Goal: Task Accomplishment & Management: Manage account settings

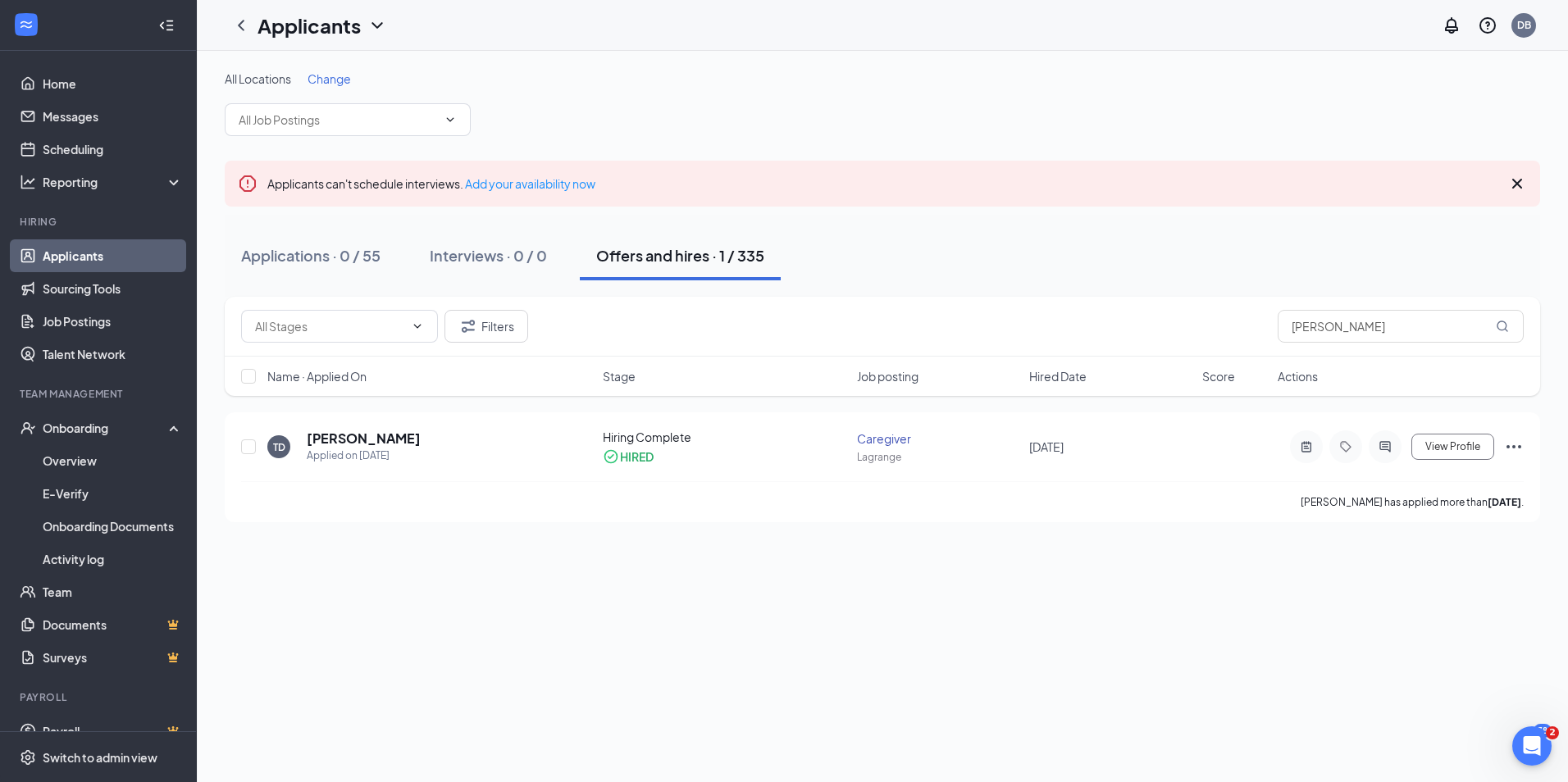
click at [72, 256] on link "Applicants" at bounding box center [112, 256] width 140 height 33
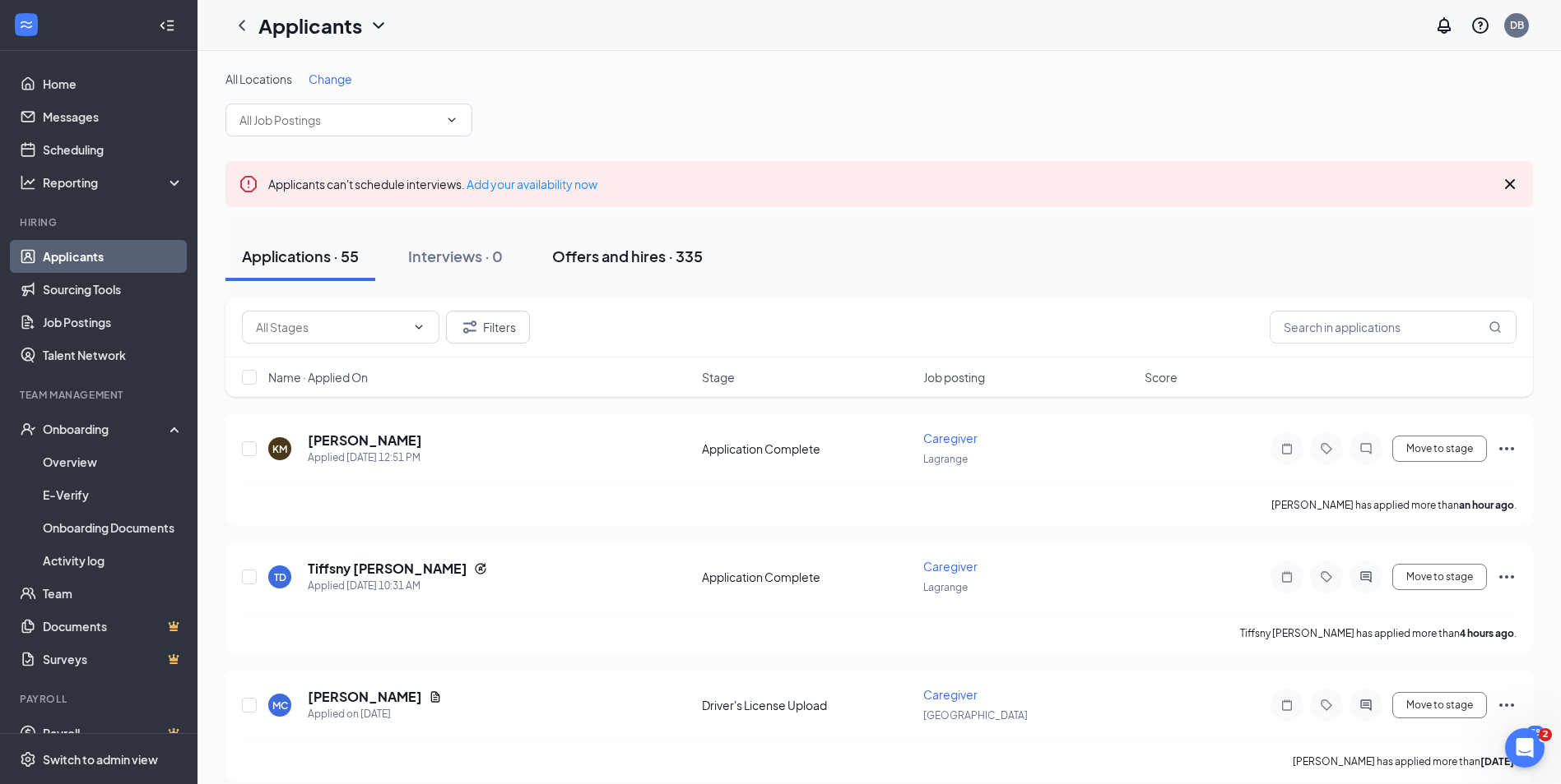
click at [626, 259] on div "Offers and hires · 335" at bounding box center [627, 256] width 150 height 21
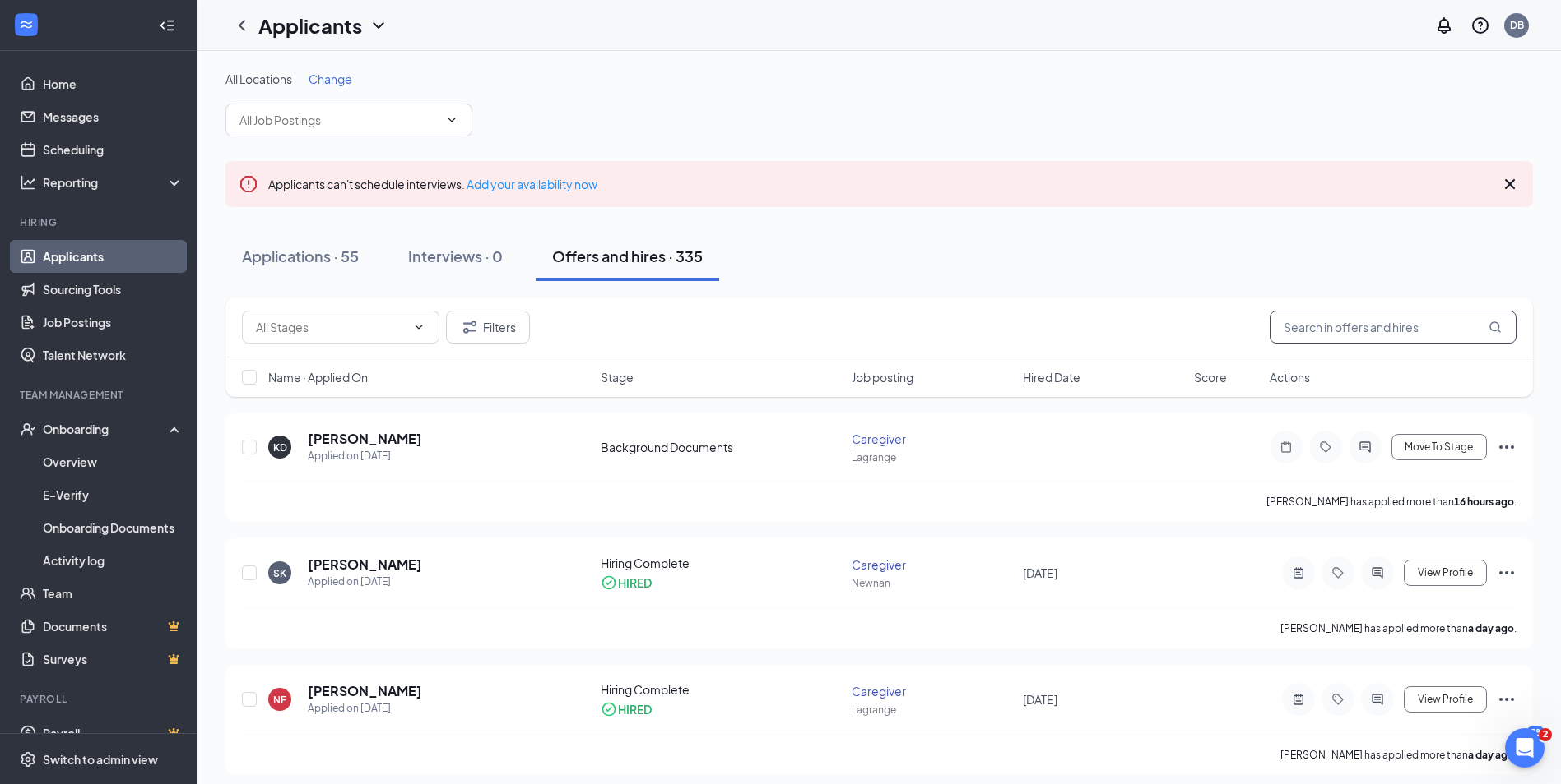
click at [1321, 329] on input "text" at bounding box center [1393, 328] width 247 height 33
type input "[PERSON_NAME]"
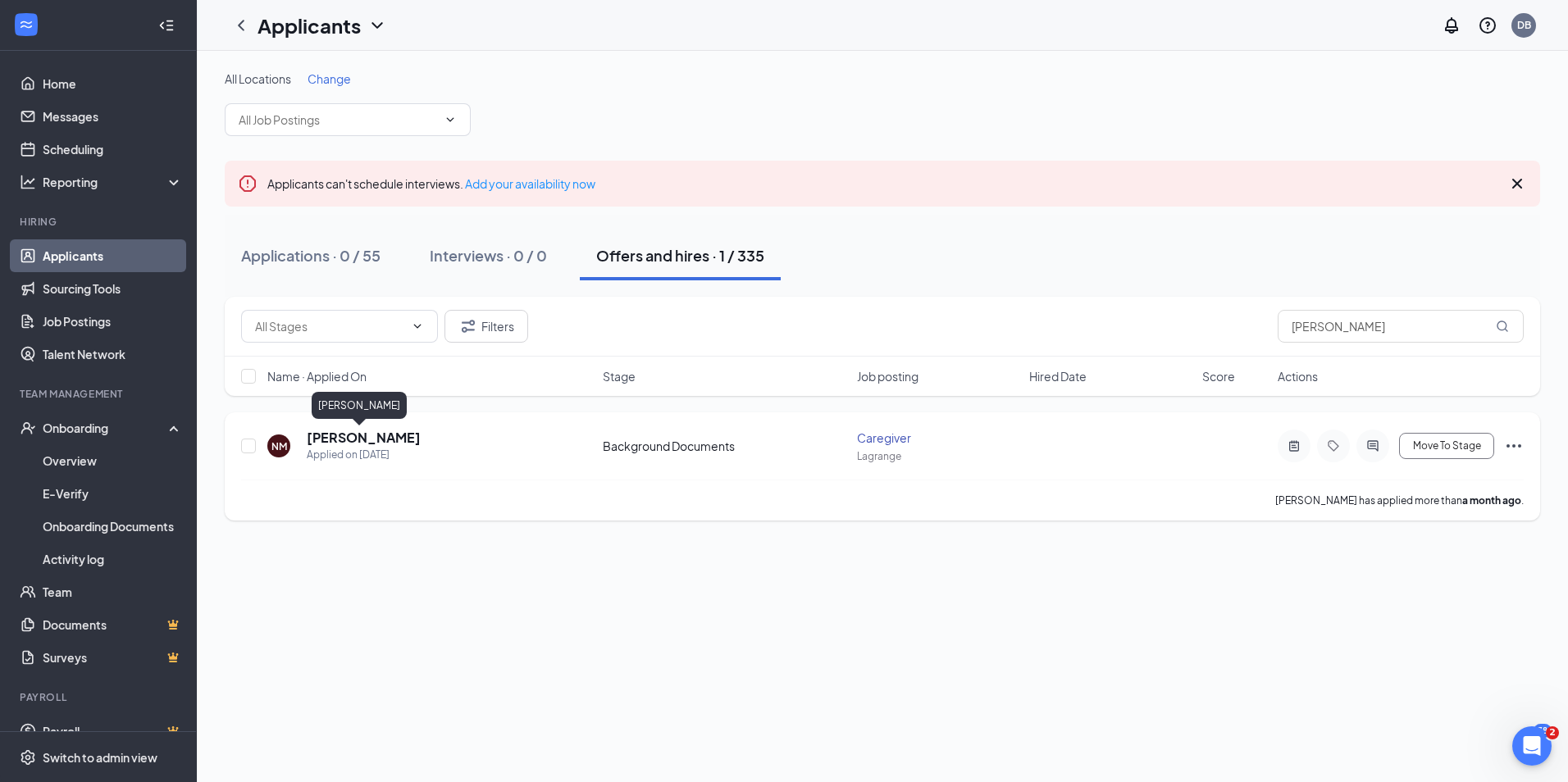
click at [325, 439] on h5 "[PERSON_NAME]" at bounding box center [363, 438] width 114 height 18
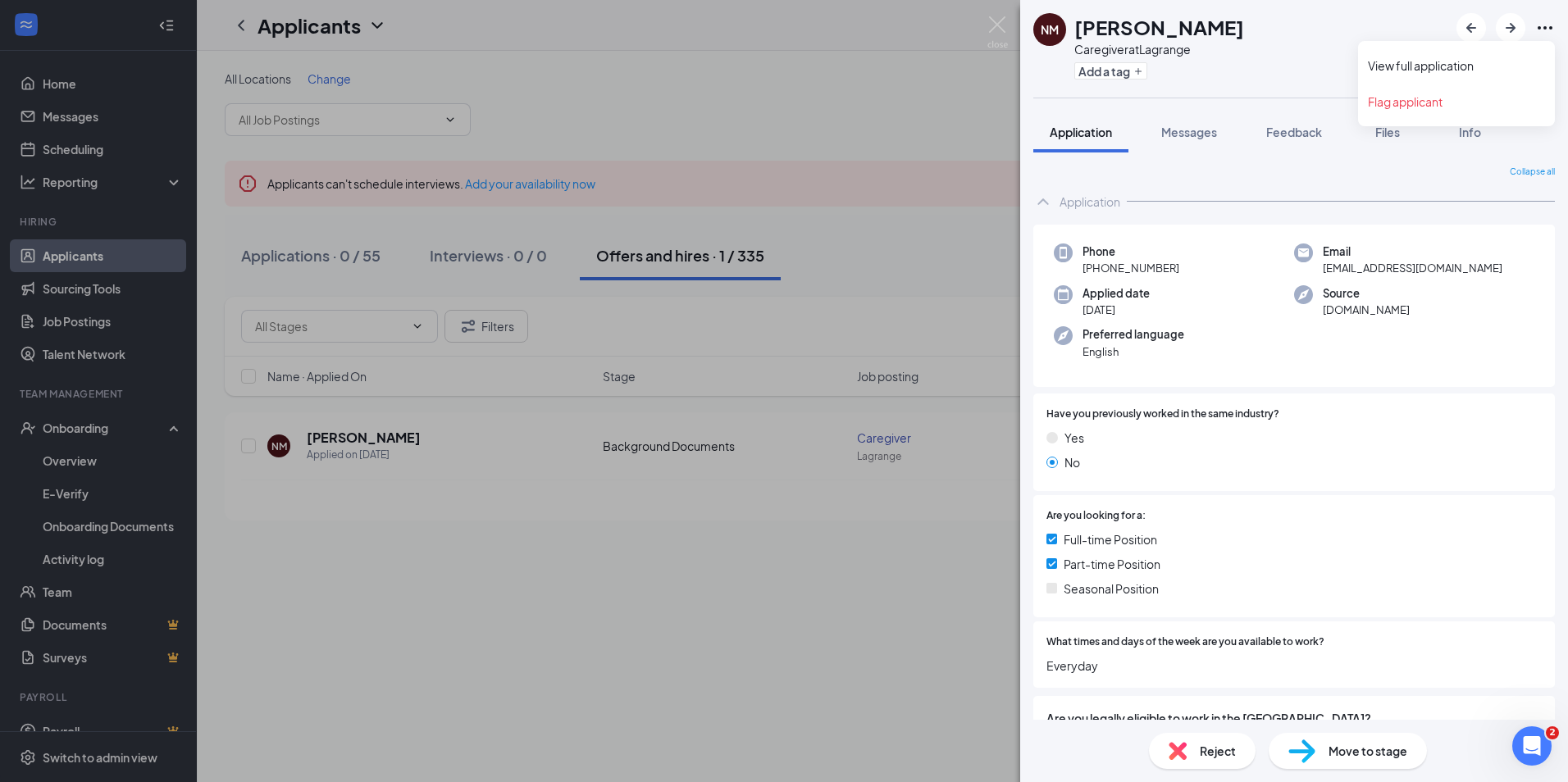
click at [1548, 21] on icon "Ellipses" at bounding box center [1544, 28] width 20 height 20
click at [1423, 67] on link "View full application" at bounding box center [1456, 65] width 177 height 17
click at [559, 533] on div "NM [PERSON_NAME] Caregiver at Lagrange Add a tag Application Messages Feedback …" at bounding box center [784, 391] width 1568 height 782
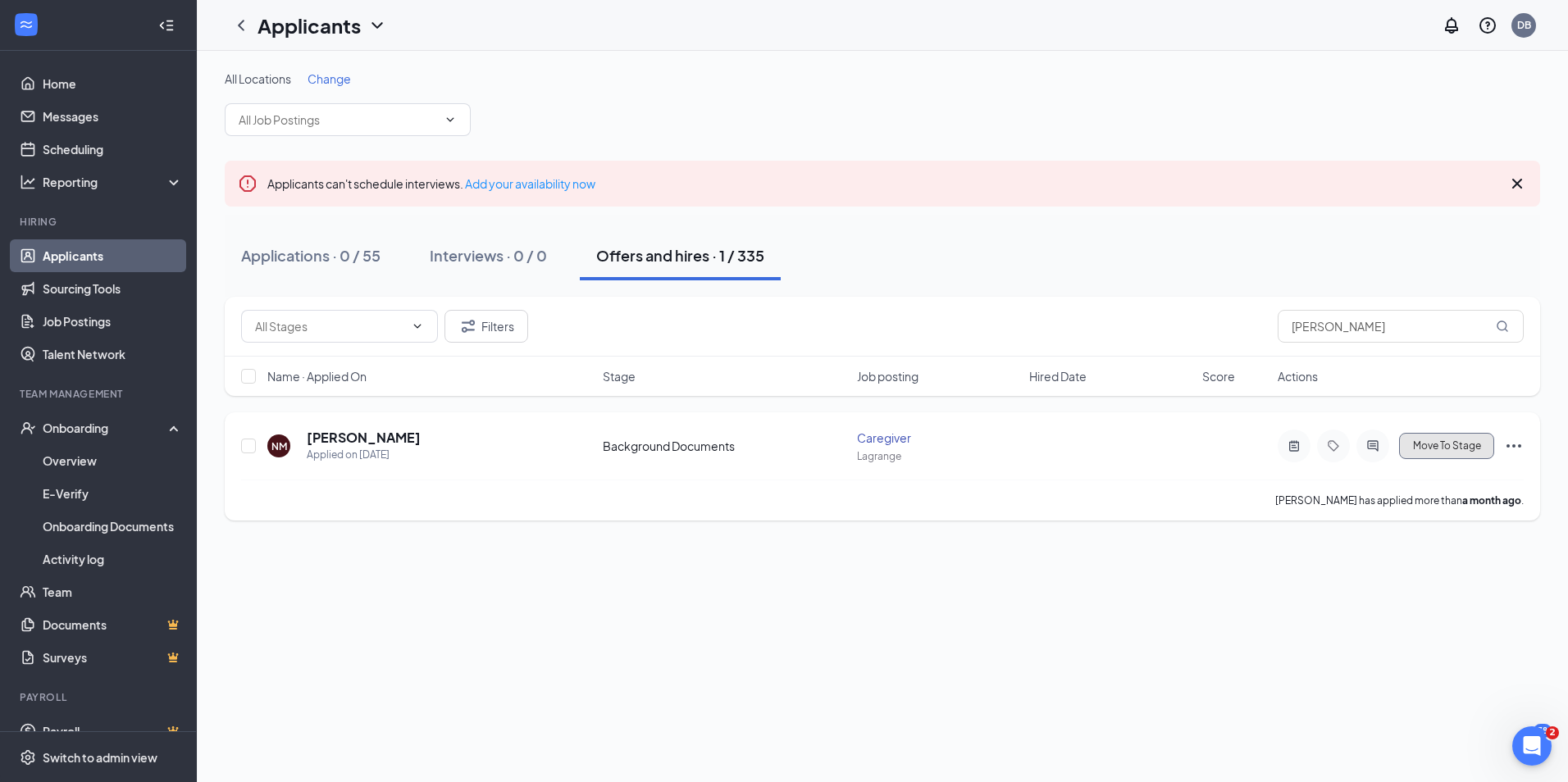
click at [1453, 445] on span "Move To Stage" at bounding box center [1447, 445] width 68 height 11
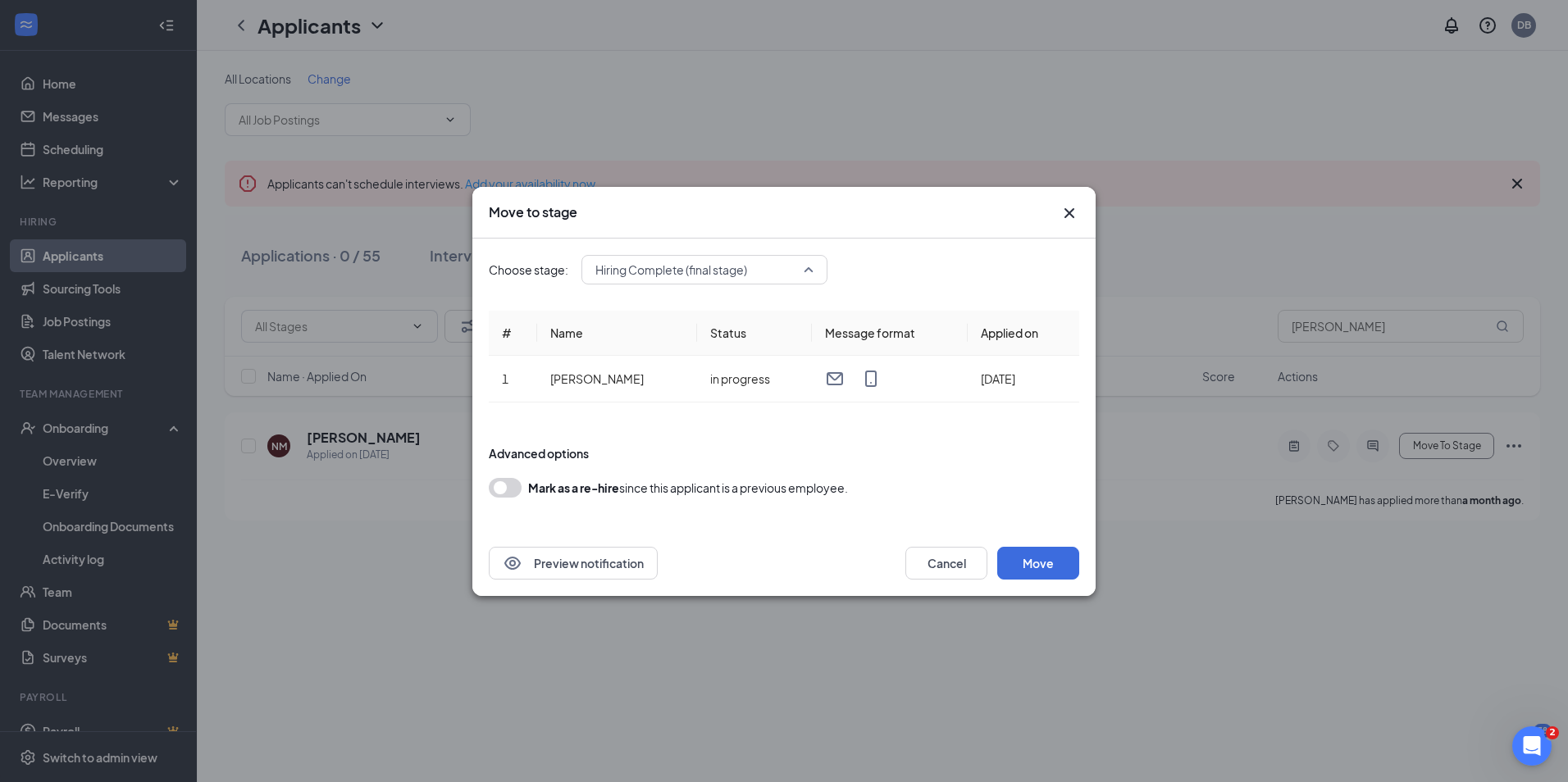
click at [811, 270] on span "Hiring Complete (final stage)" at bounding box center [704, 269] width 218 height 24
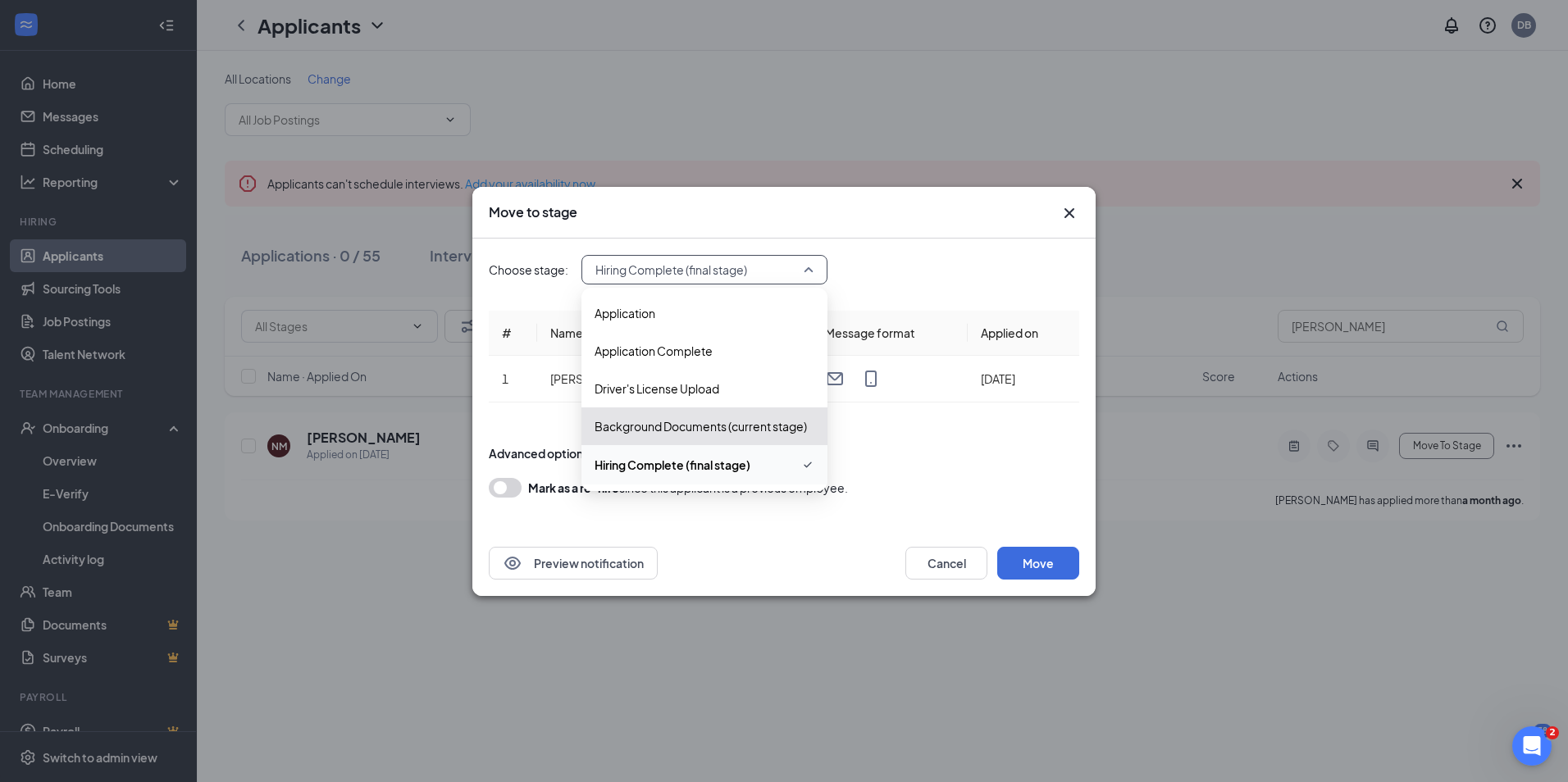
click at [669, 466] on span "Hiring Complete (final stage)" at bounding box center [672, 465] width 156 height 18
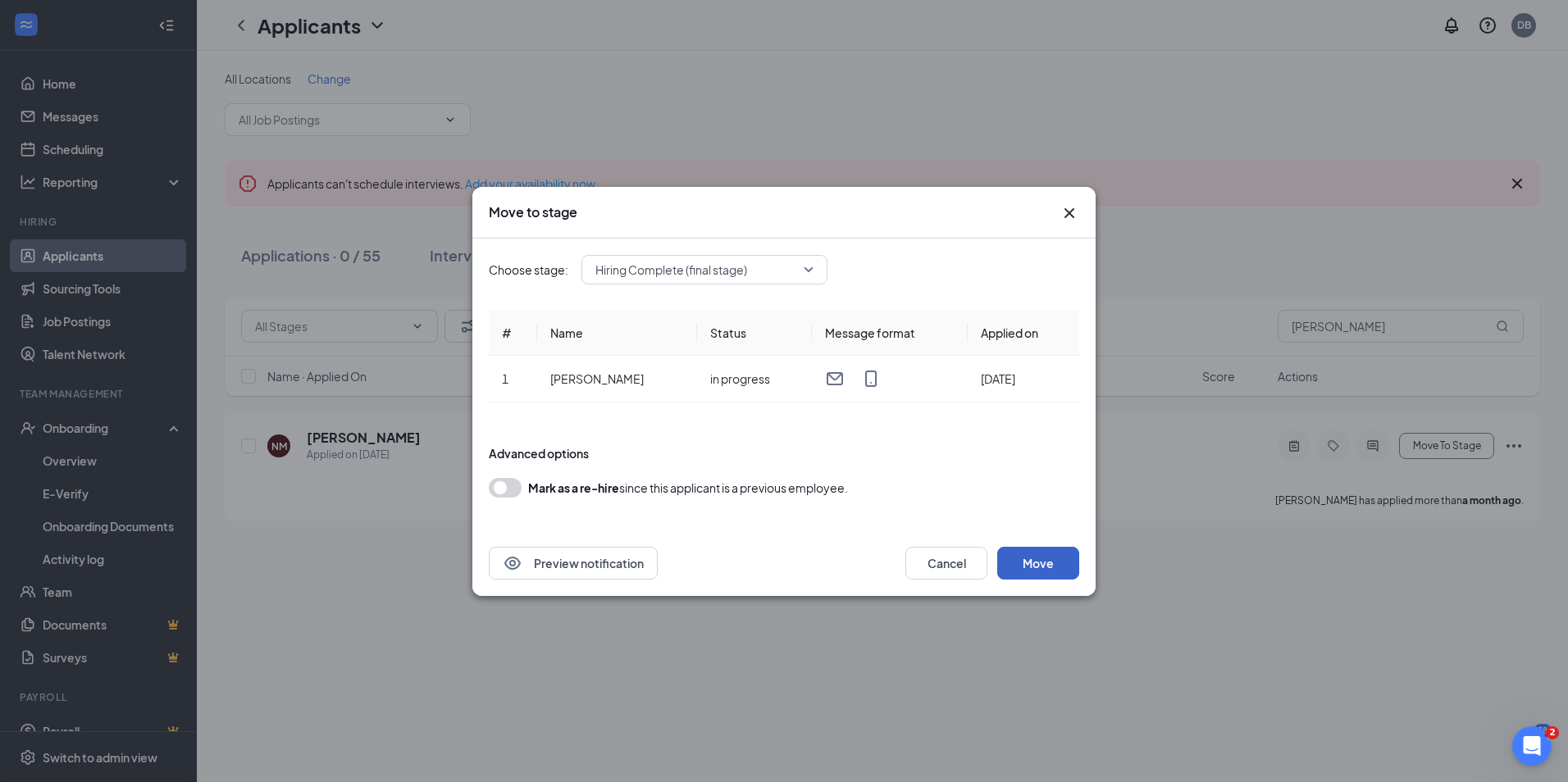
click at [1028, 561] on button "Move" at bounding box center [1038, 563] width 82 height 33
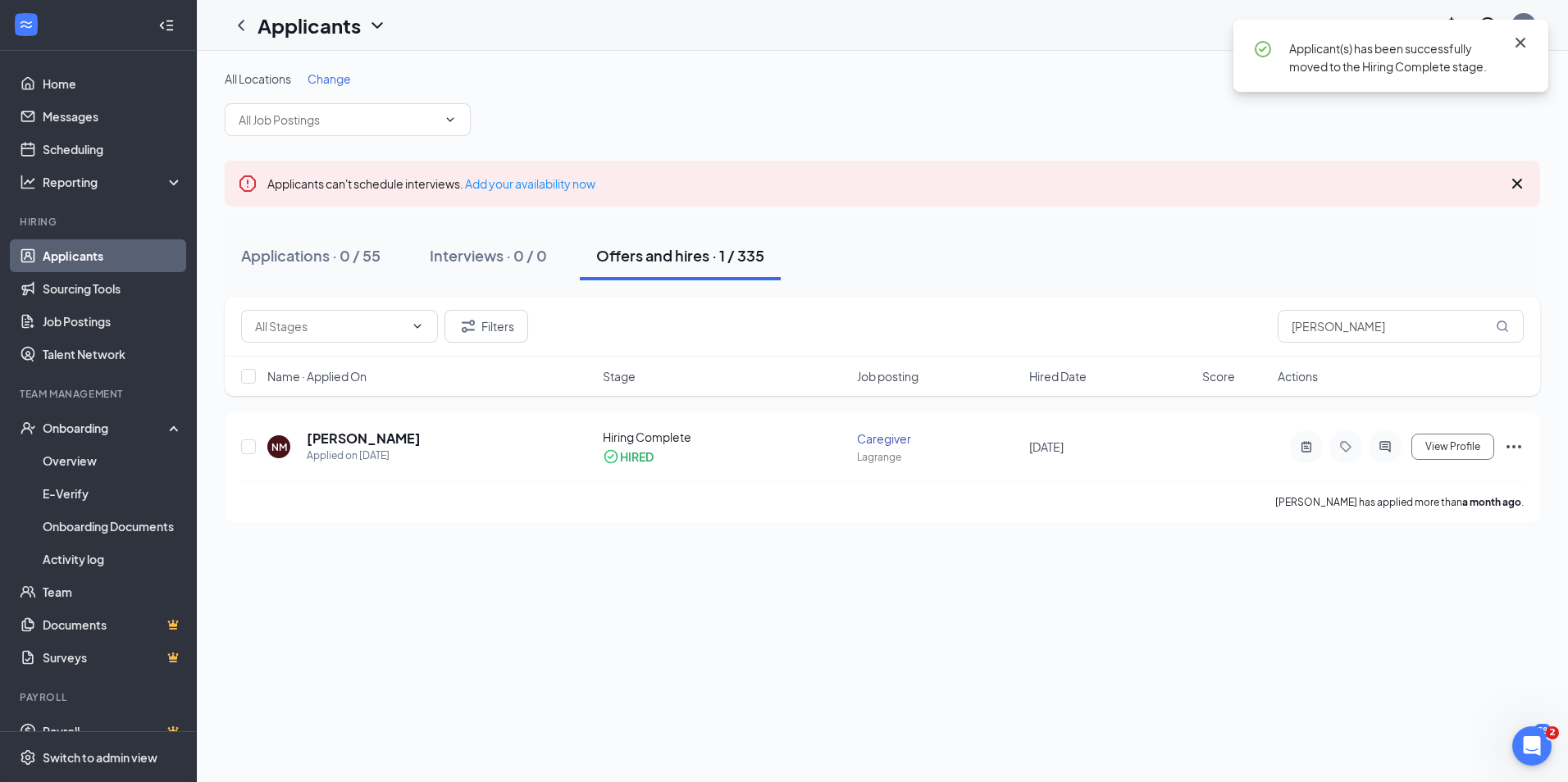
click at [1520, 40] on icon "Cross" at bounding box center [1520, 43] width 20 height 20
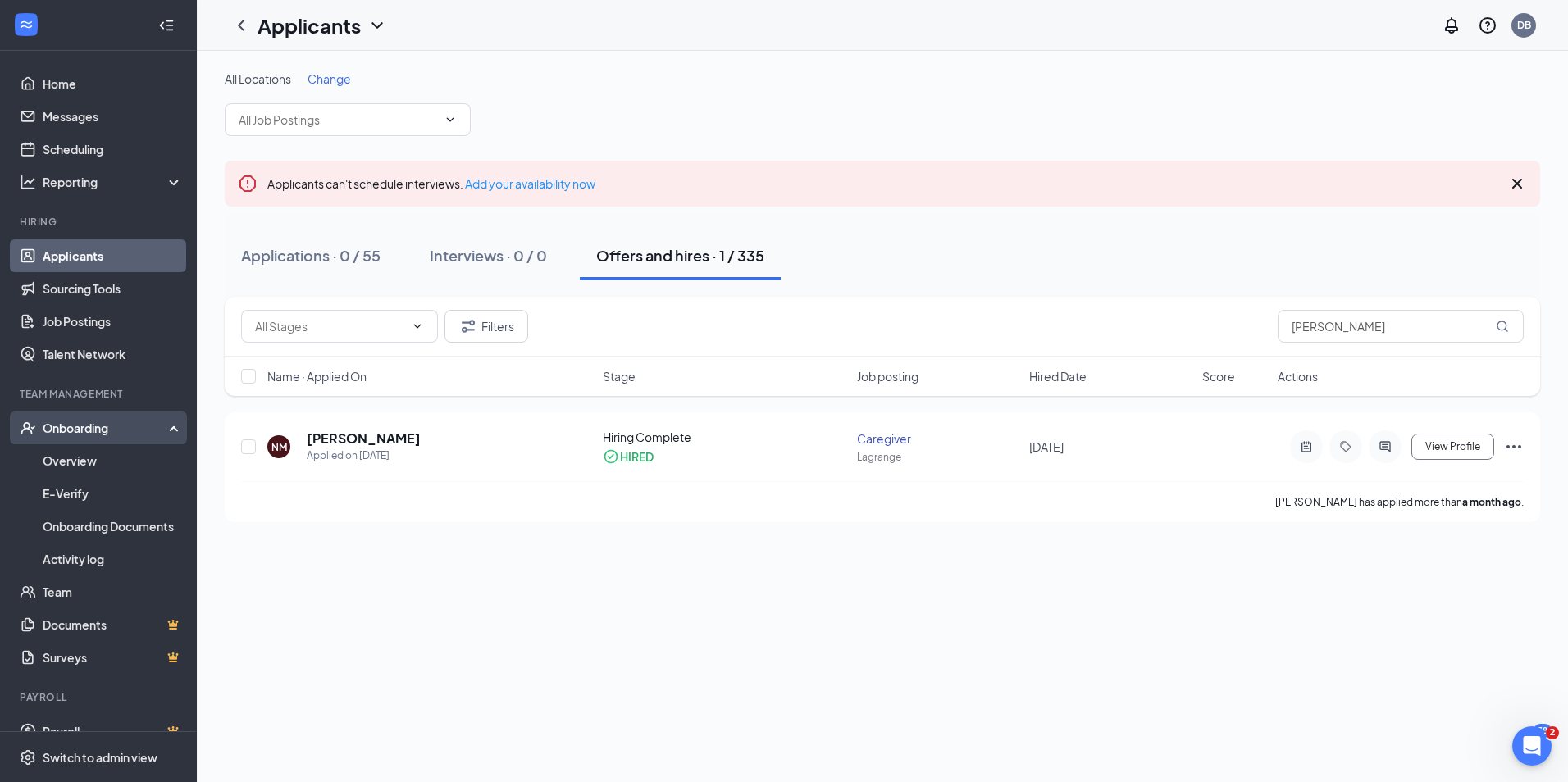
click at [162, 423] on div "Onboarding" at bounding box center [98, 428] width 197 height 33
click at [171, 430] on icon at bounding box center [177, 430] width 13 height 0
click at [78, 463] on link "Overview" at bounding box center [112, 461] width 140 height 33
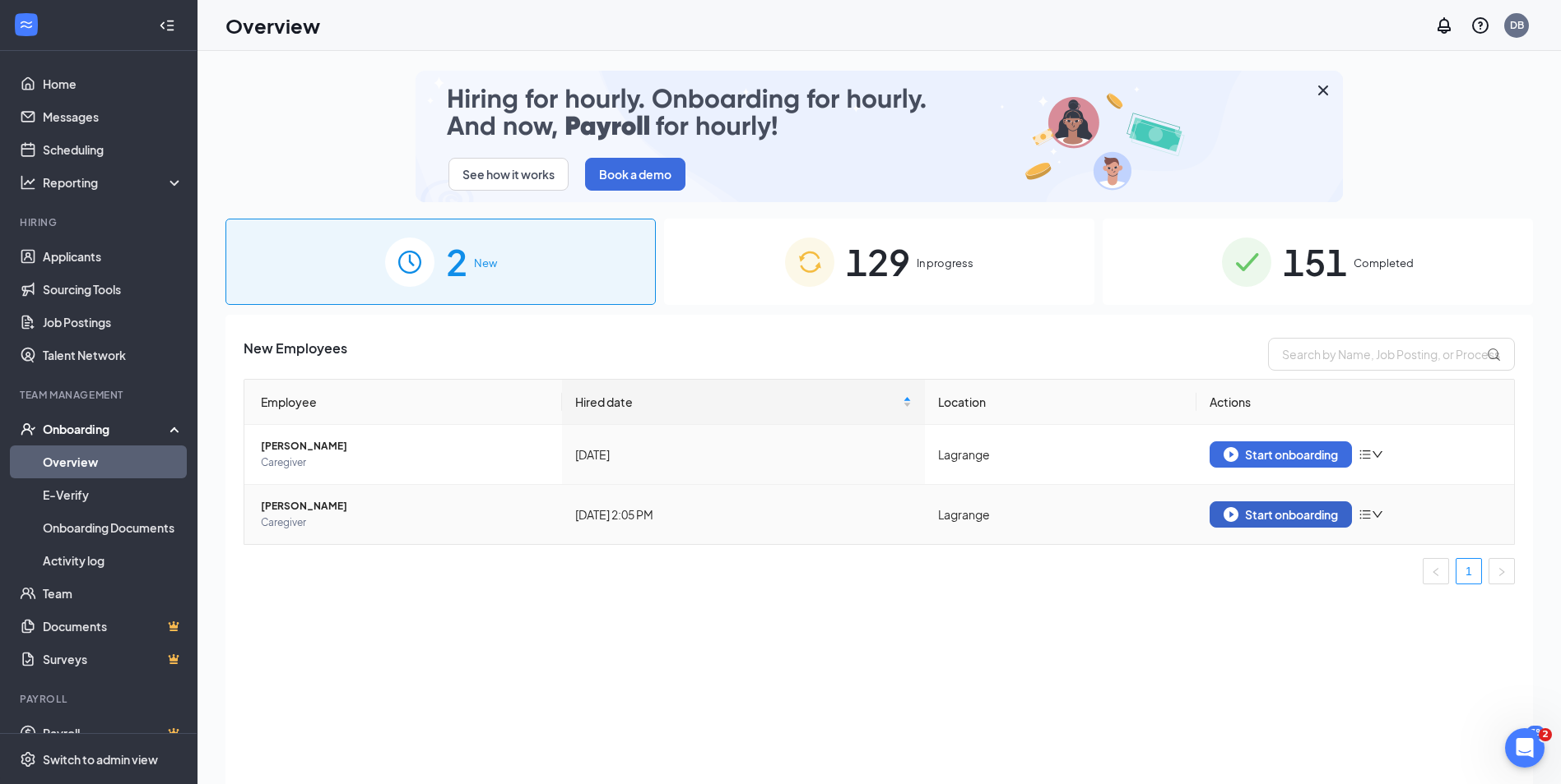
click at [1287, 516] on div "Start onboarding" at bounding box center [1280, 514] width 115 height 15
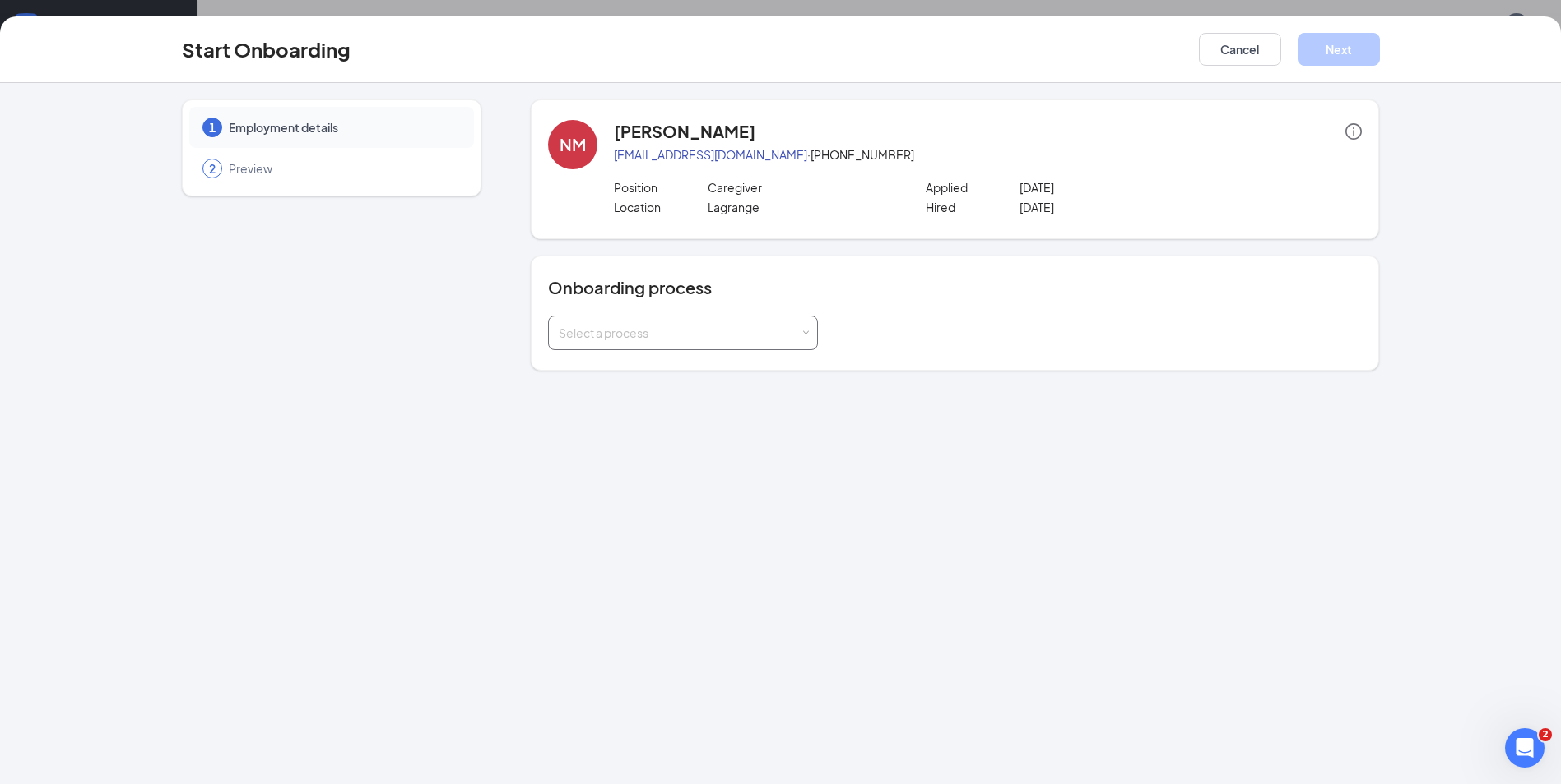
click at [804, 330] on span at bounding box center [805, 333] width 7 height 7
click at [631, 367] on span "Onboarding Documents" at bounding box center [620, 367] width 131 height 15
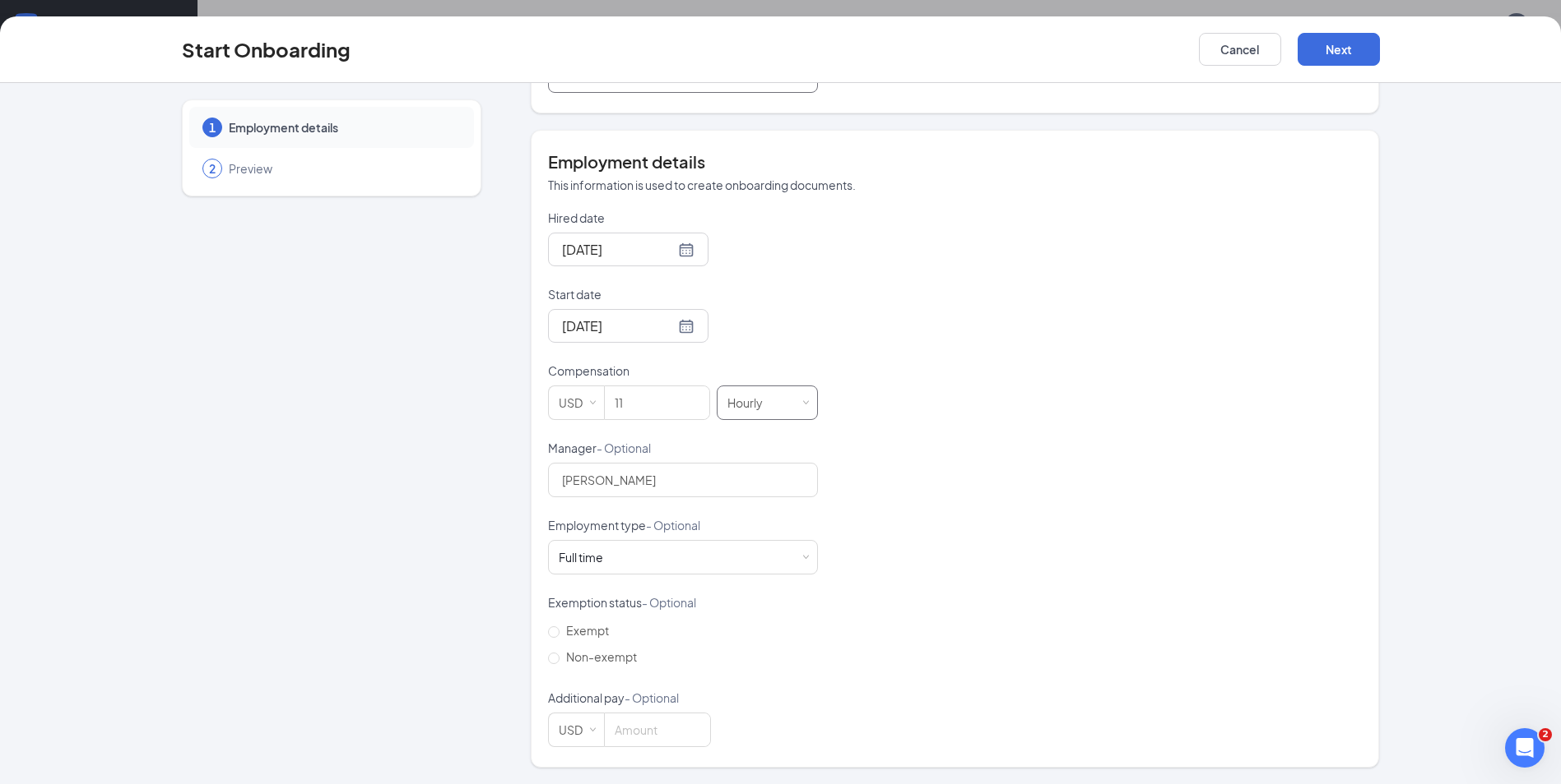
scroll to position [74, 0]
click at [1340, 45] on button "Next" at bounding box center [1339, 50] width 82 height 33
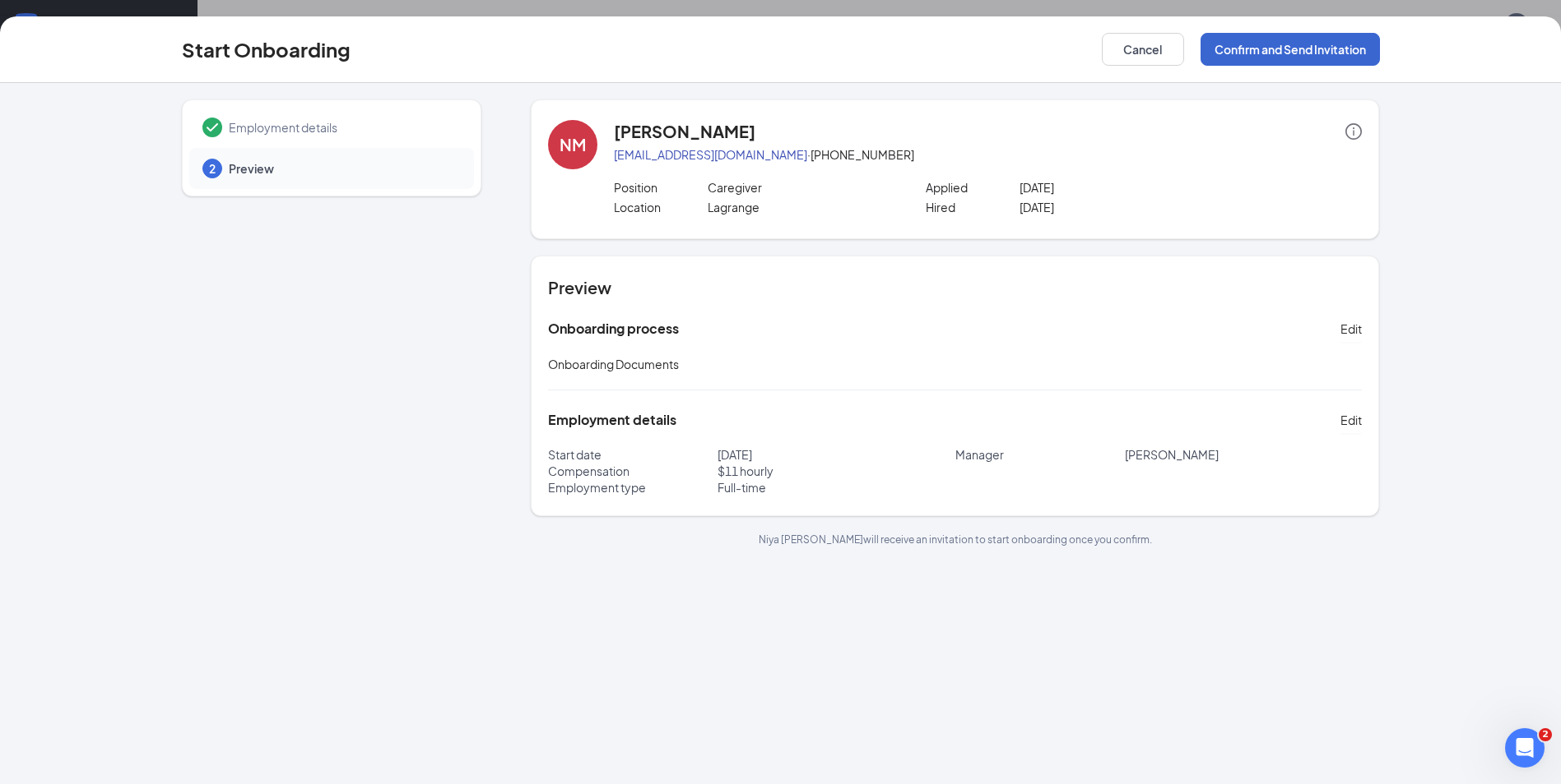
scroll to position [0, 0]
click at [1264, 49] on button "Confirm and Send Invitation" at bounding box center [1290, 50] width 179 height 33
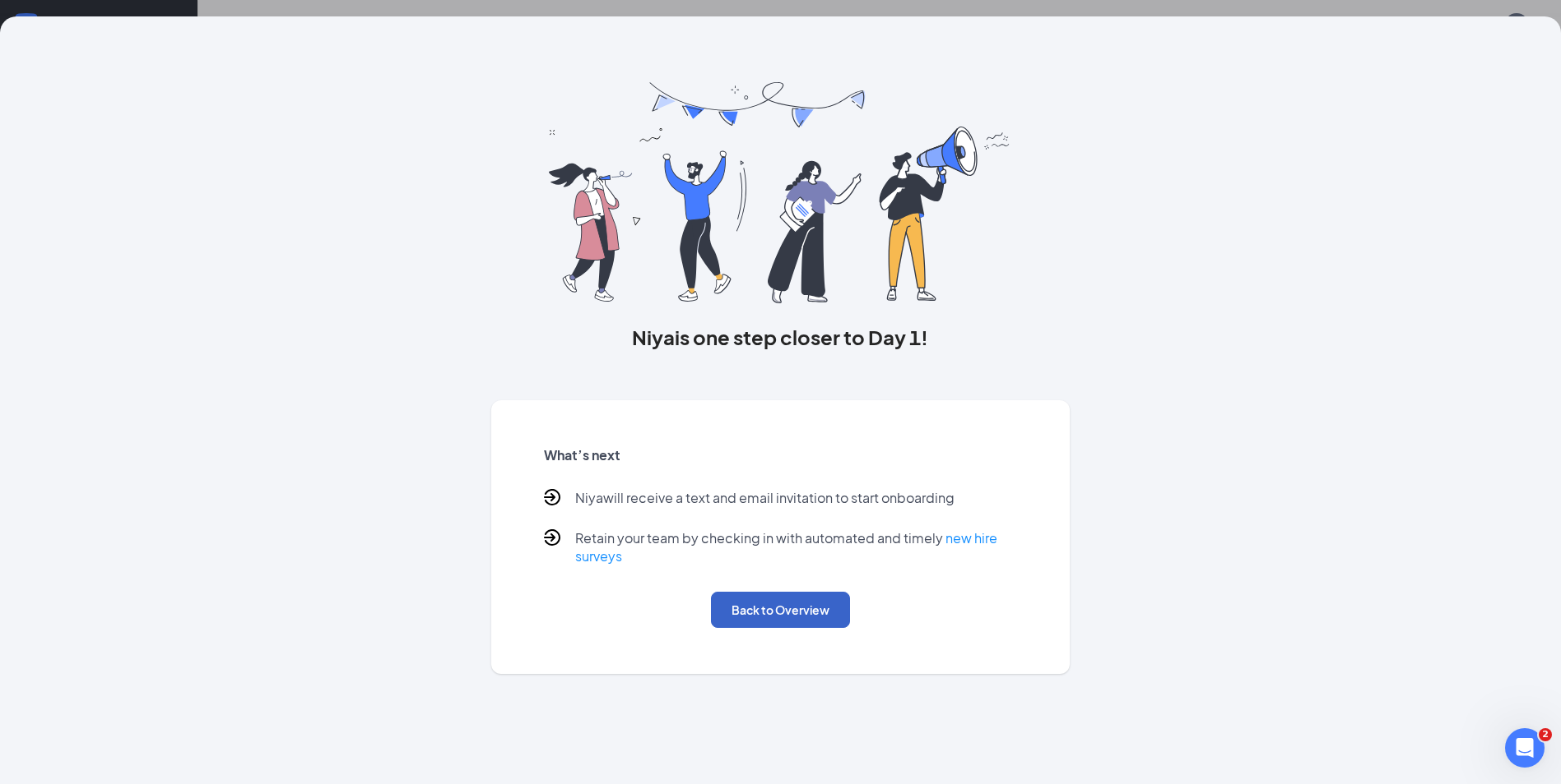
click at [789, 611] on button "Back to Overview" at bounding box center [780, 609] width 139 height 36
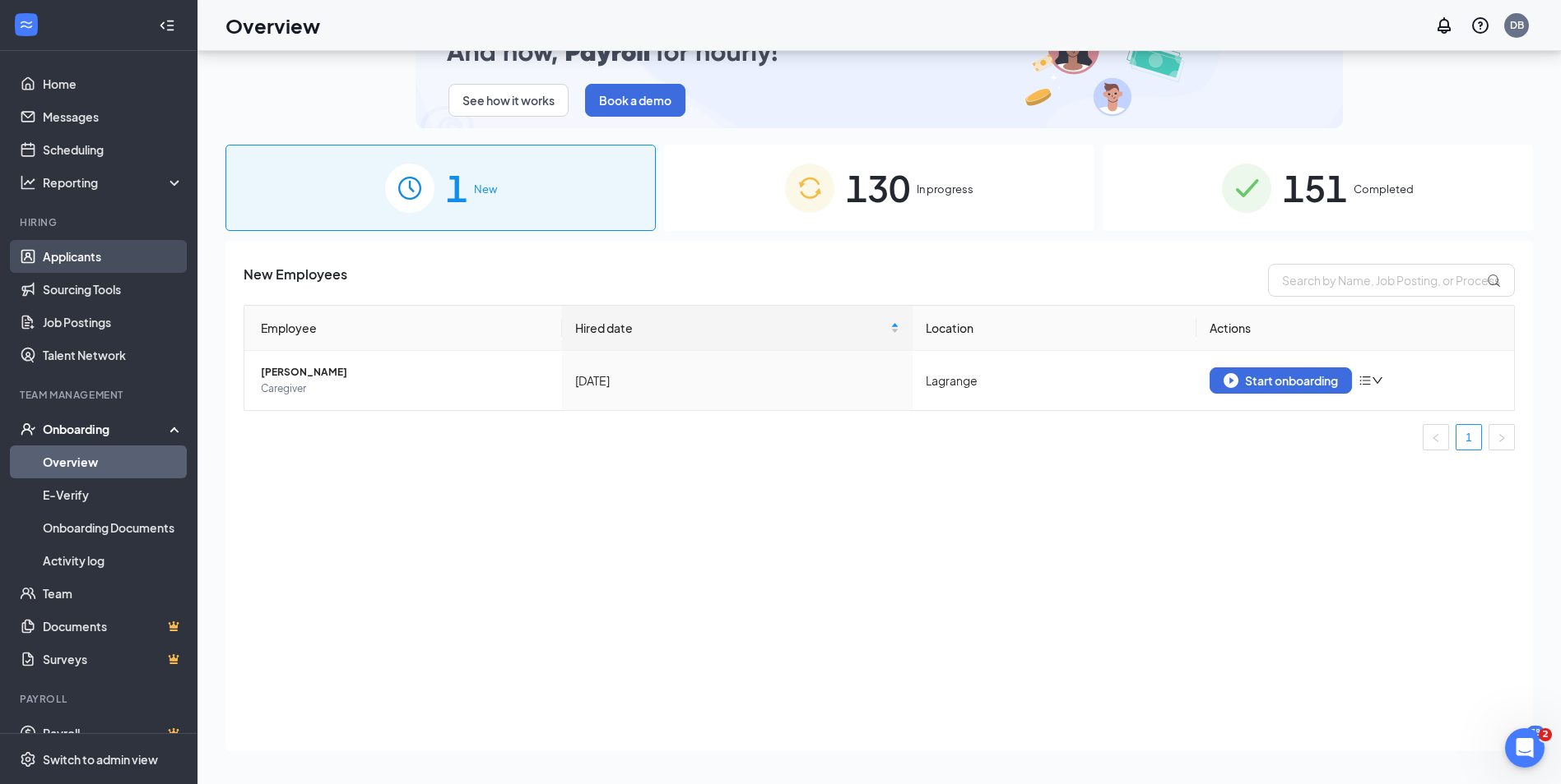
click at [76, 259] on link "Applicants" at bounding box center [113, 257] width 141 height 33
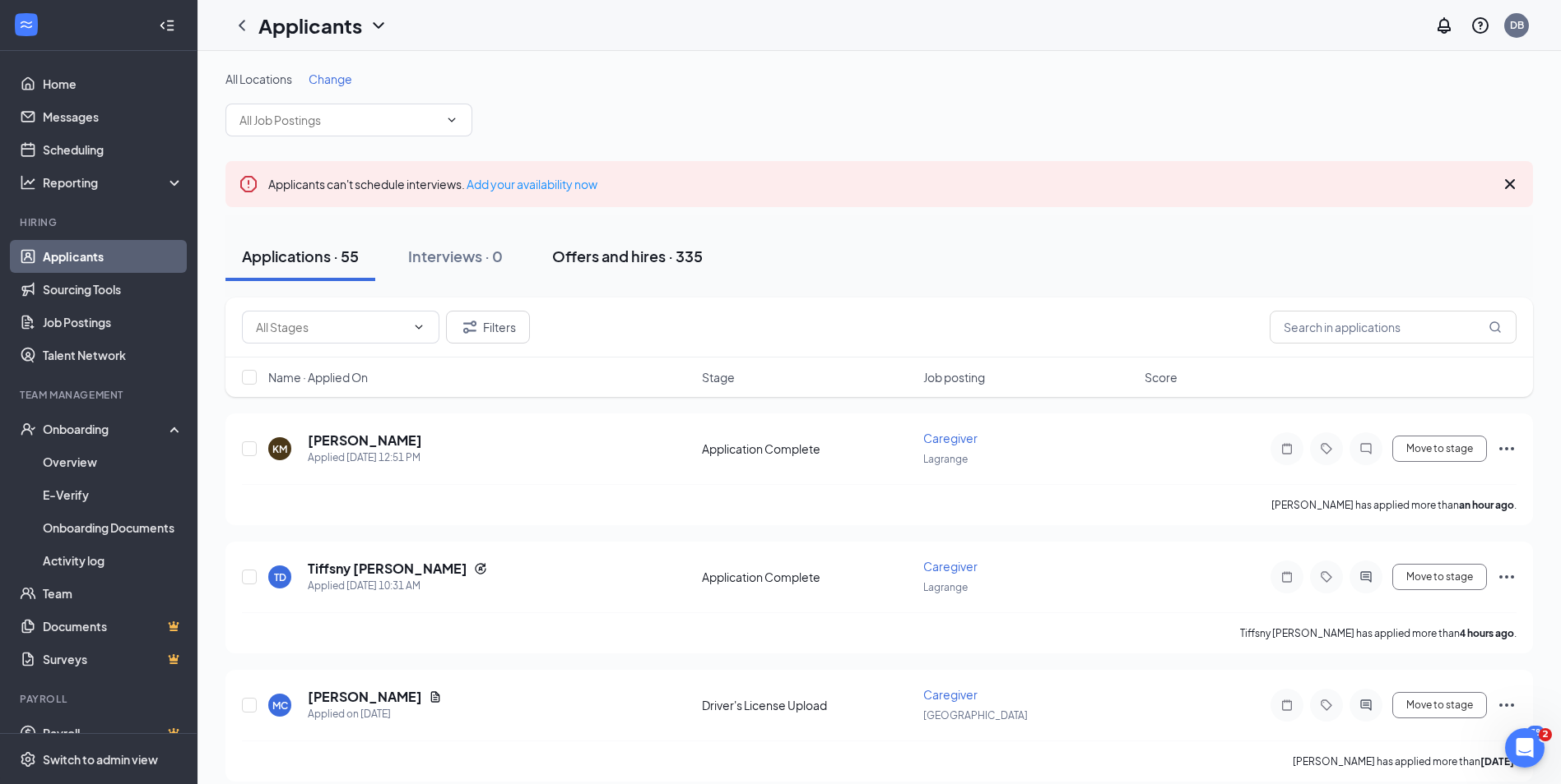
click at [614, 259] on div "Offers and hires · 335" at bounding box center [627, 256] width 150 height 21
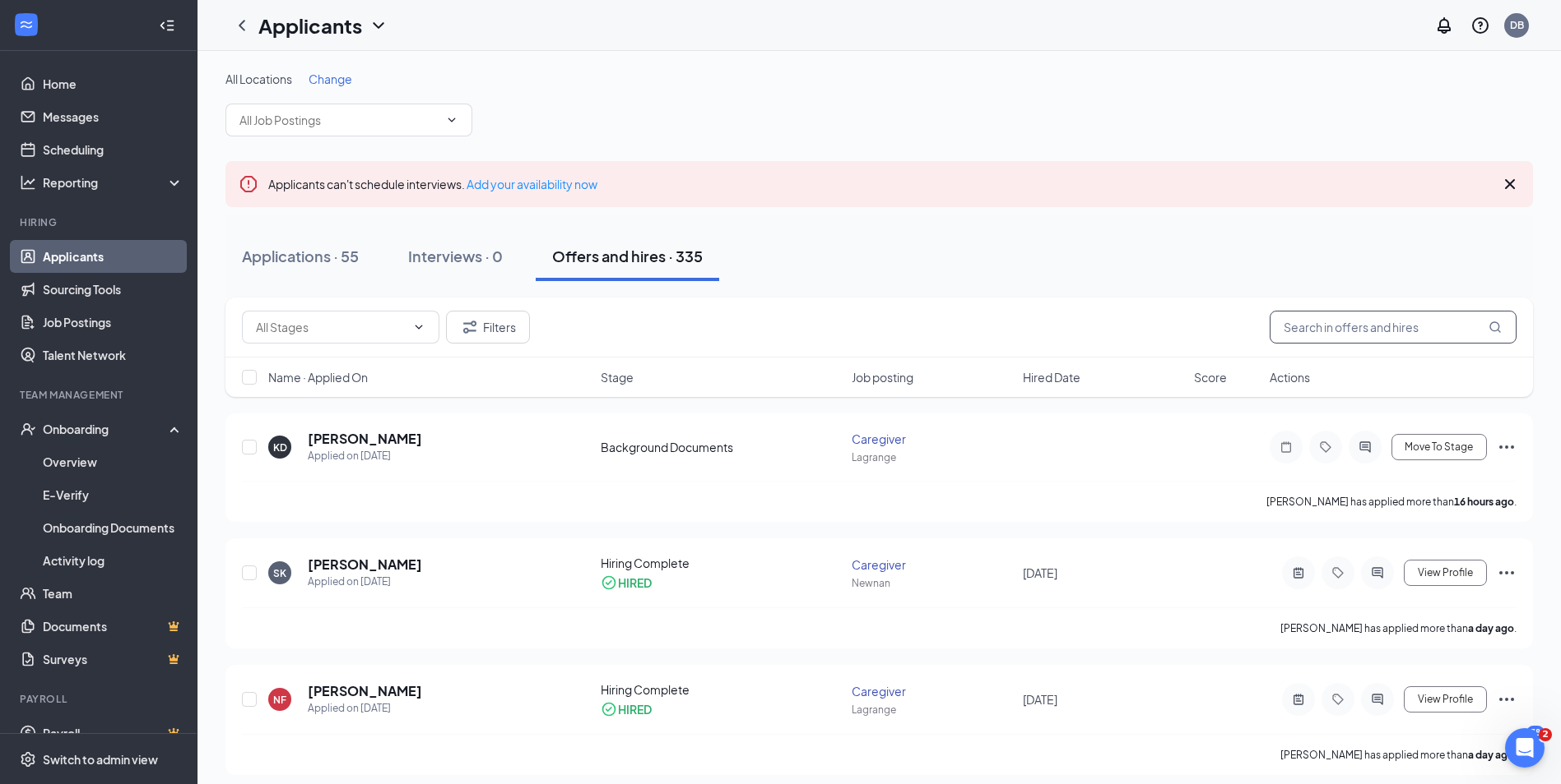
click at [1354, 330] on input "text" at bounding box center [1393, 328] width 247 height 33
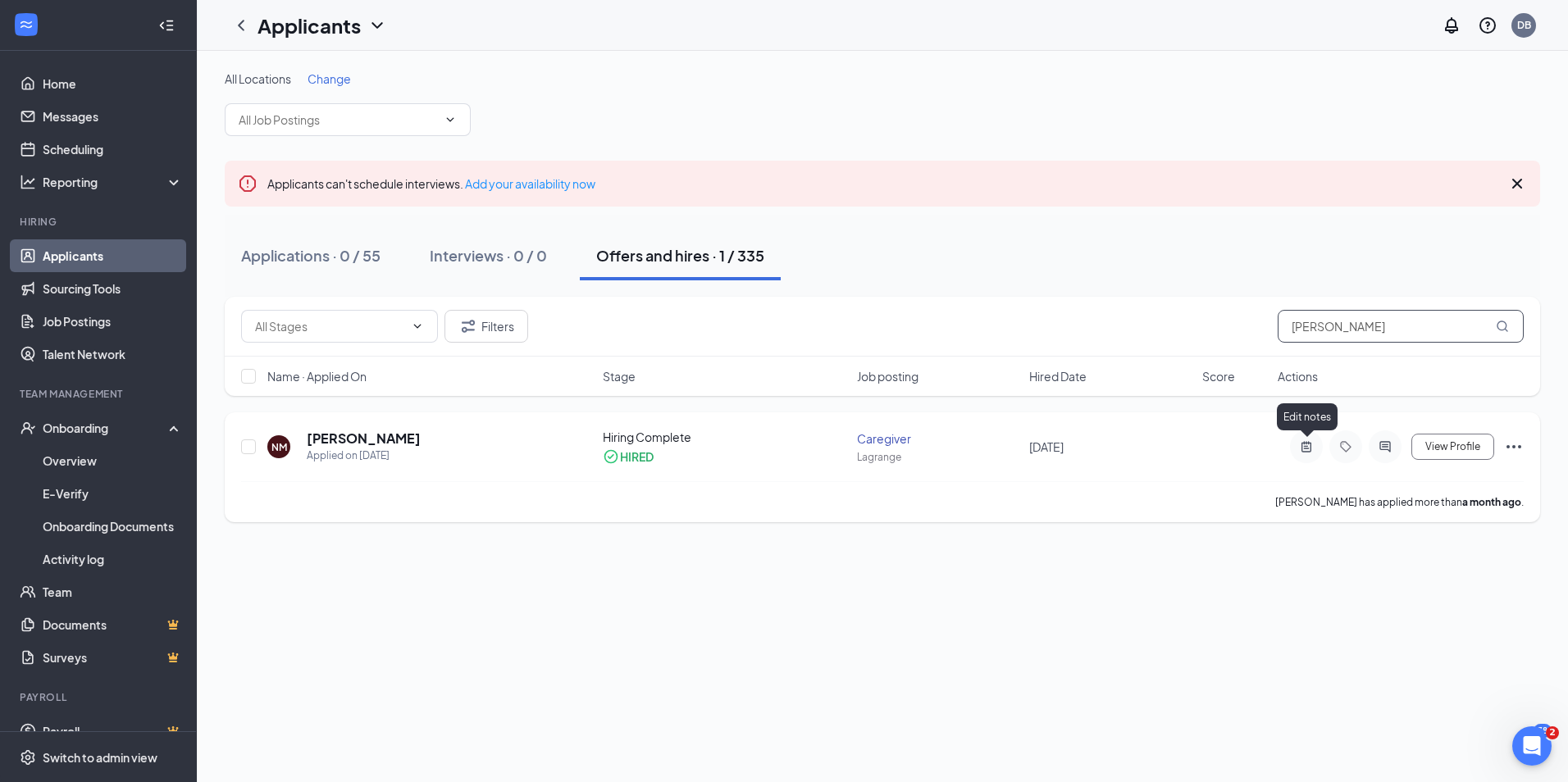
type input "[PERSON_NAME]"
click at [1305, 448] on icon "ActiveNote" at bounding box center [1306, 446] width 20 height 13
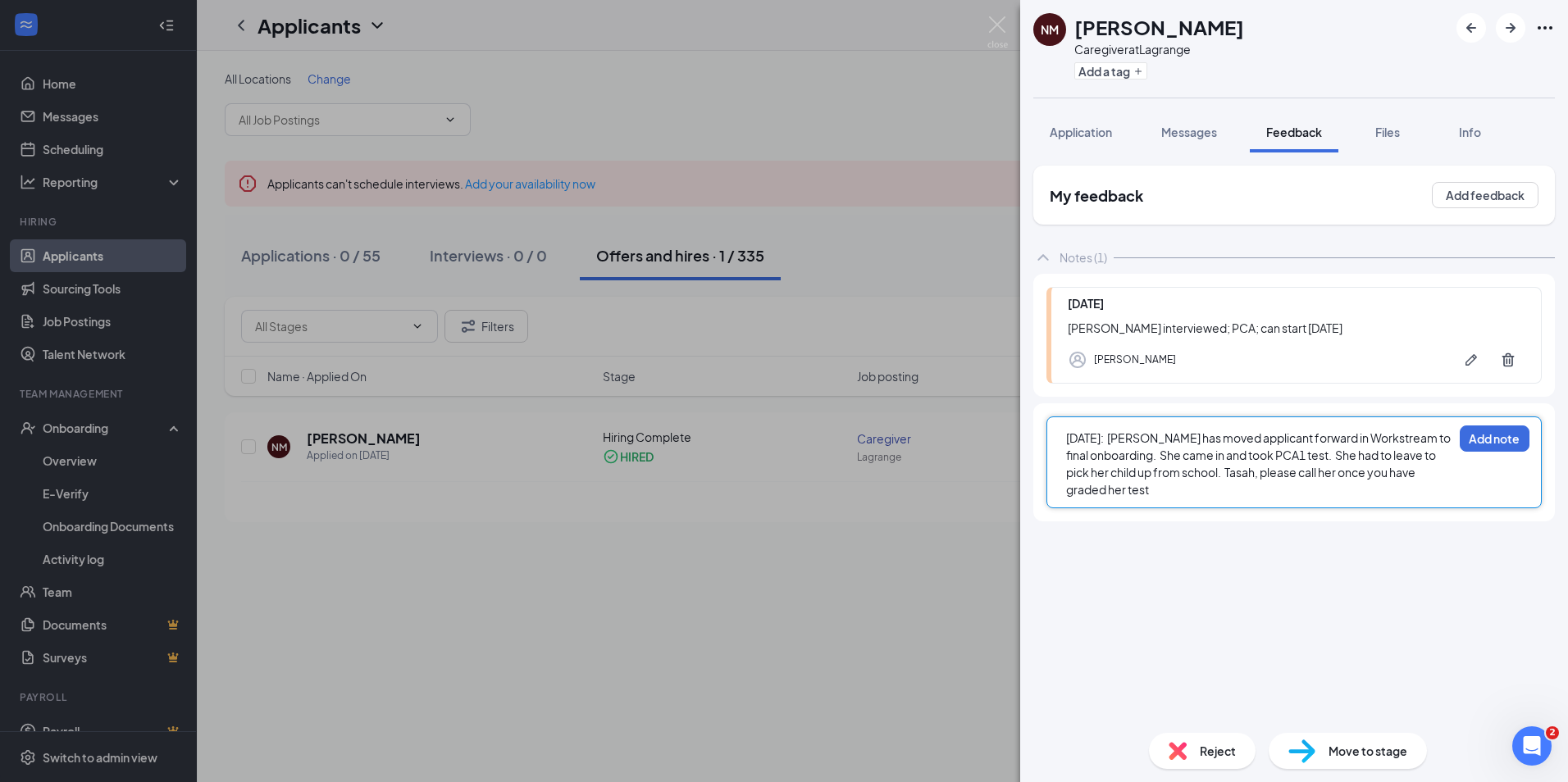
click at [1232, 471] on span "[DATE]: [PERSON_NAME] has moved applicant forward in Workstream to final onboar…" at bounding box center [1259, 464] width 386 height 66
click at [1137, 488] on div "[DATE]: [PERSON_NAME] has moved applicant forward in Workstream to final onboar…" at bounding box center [1259, 464] width 386 height 69
click at [1492, 437] on button "Add note" at bounding box center [1495, 439] width 70 height 26
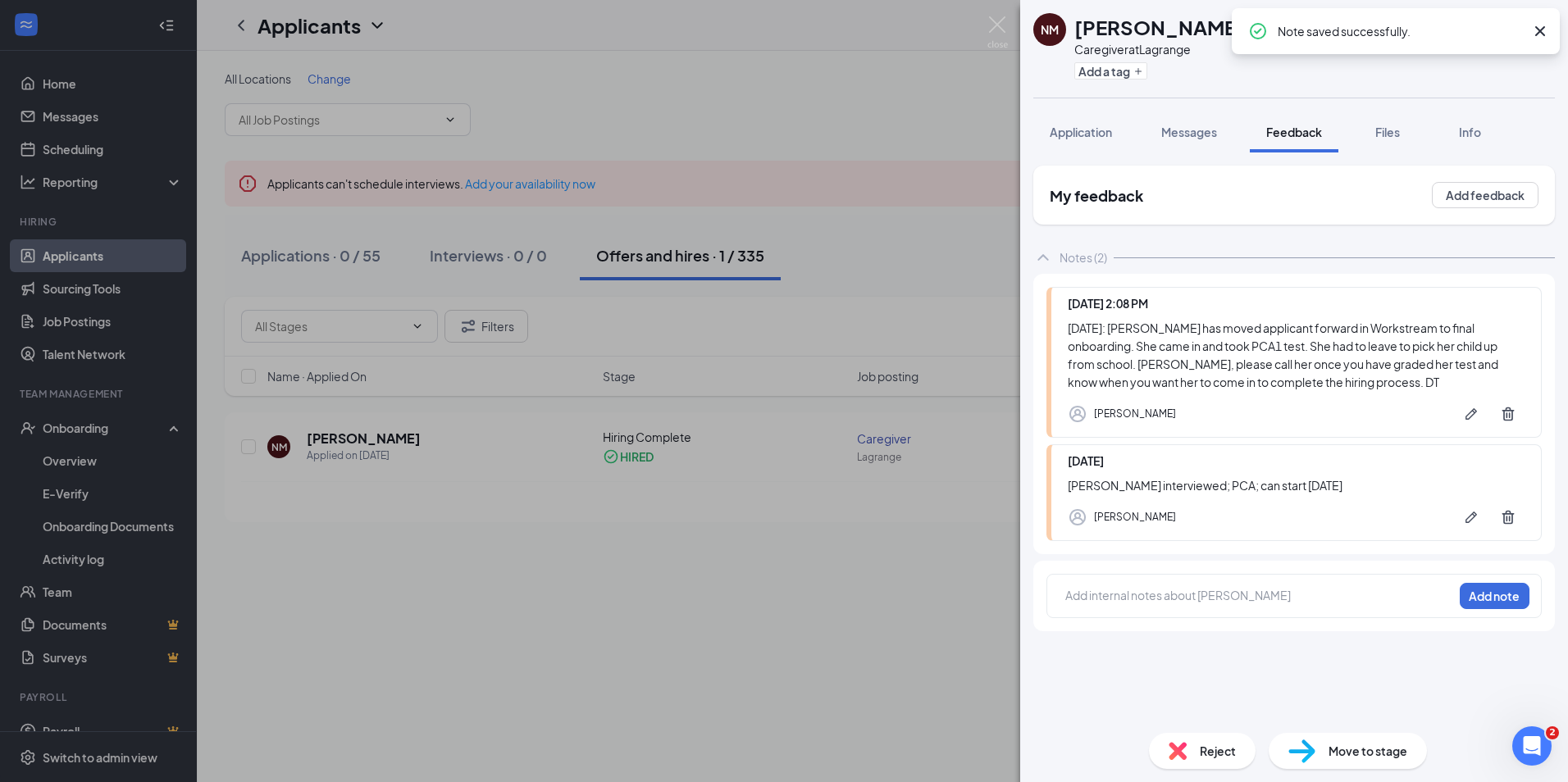
click at [1543, 31] on icon "Cross" at bounding box center [1539, 31] width 20 height 20
click at [529, 568] on div "NM [PERSON_NAME] Caregiver at Lagrange Add a tag Application Messages Feedback …" at bounding box center [784, 391] width 1568 height 782
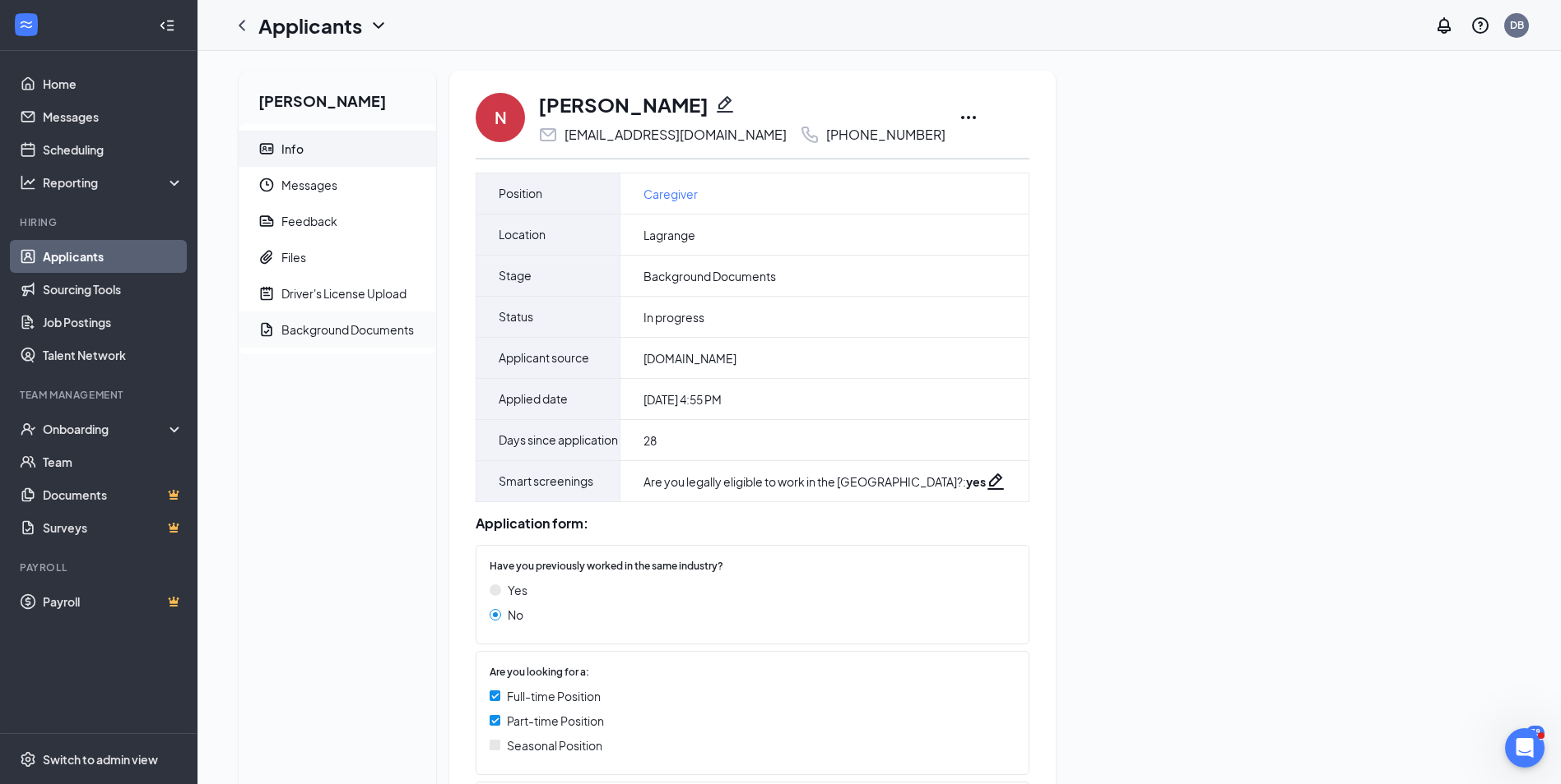
click at [340, 330] on div "Background Documents" at bounding box center [347, 330] width 132 height 17
